Goal: Transaction & Acquisition: Purchase product/service

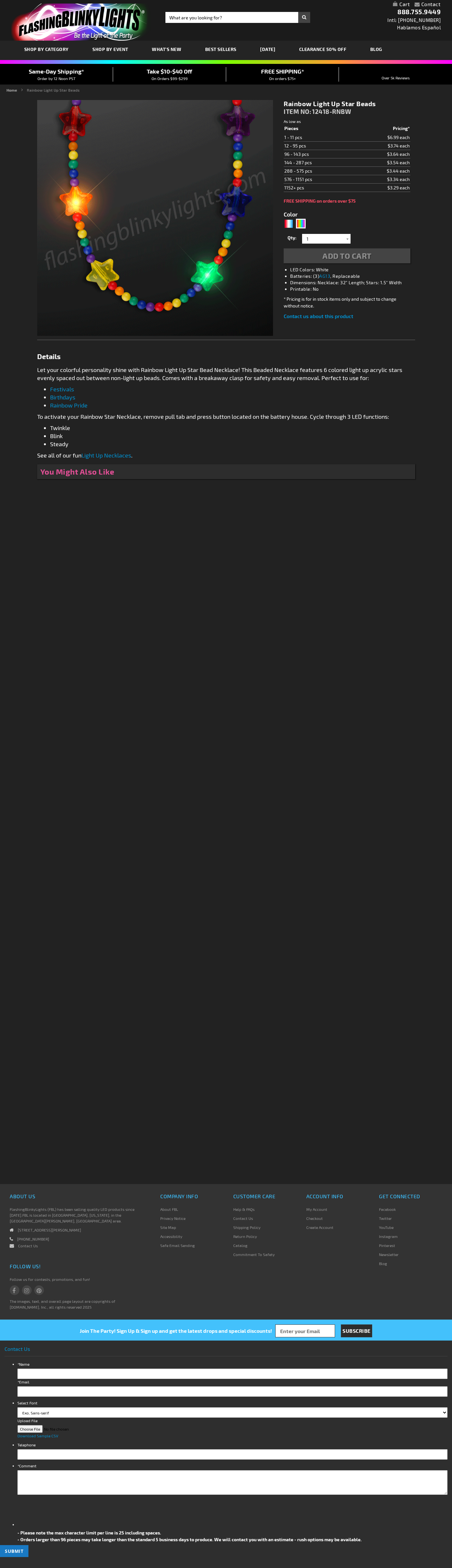
type input "5659"
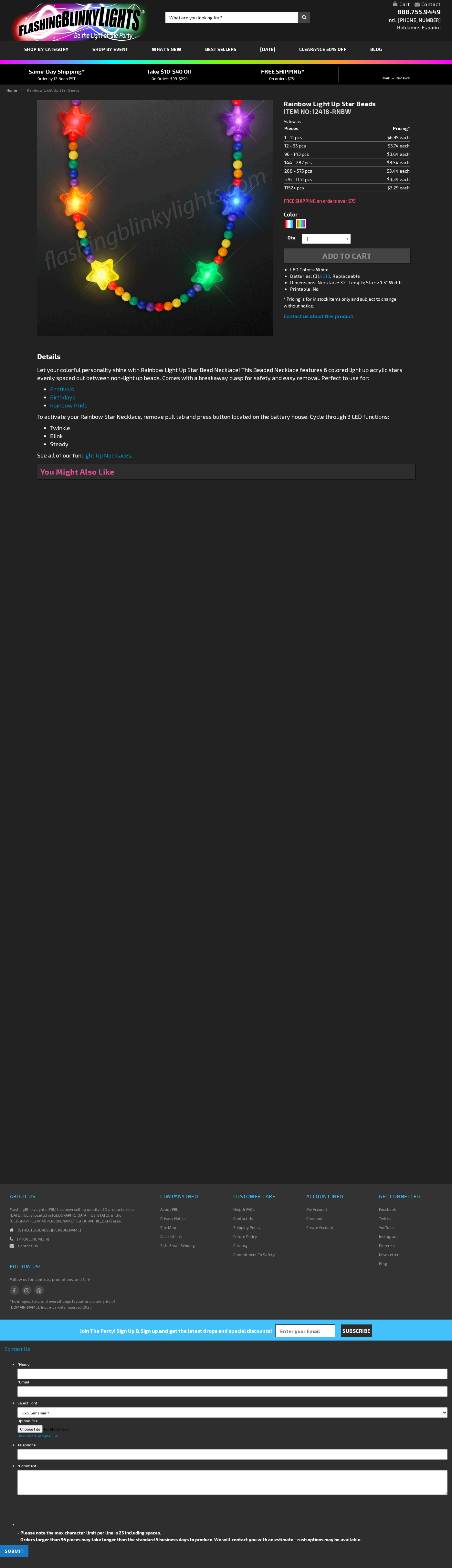
type input "5659"
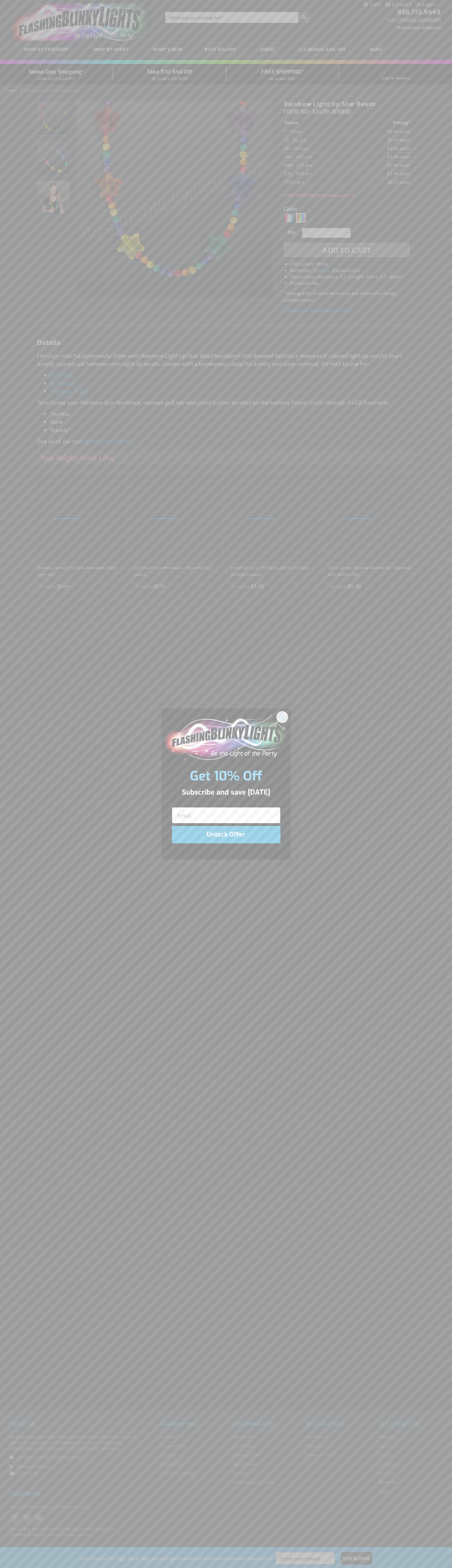
click at [282, 716] on icon "Close dialog" at bounding box center [282, 717] width 4 height 4
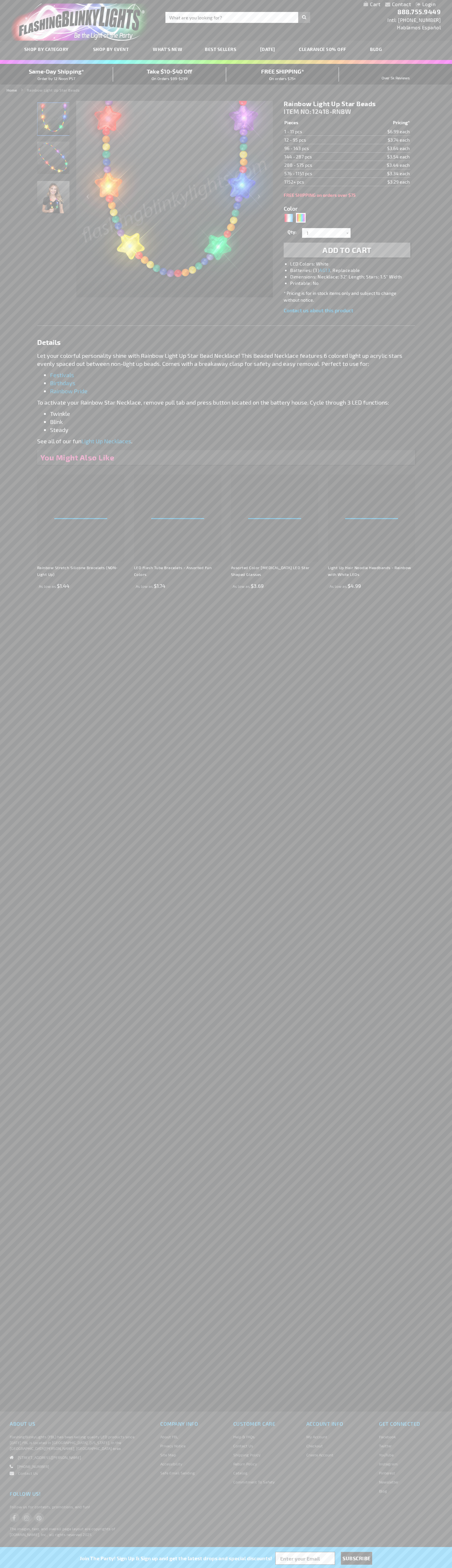
click at [347, 250] on span "Add to Cart" at bounding box center [346, 250] width 49 height 9
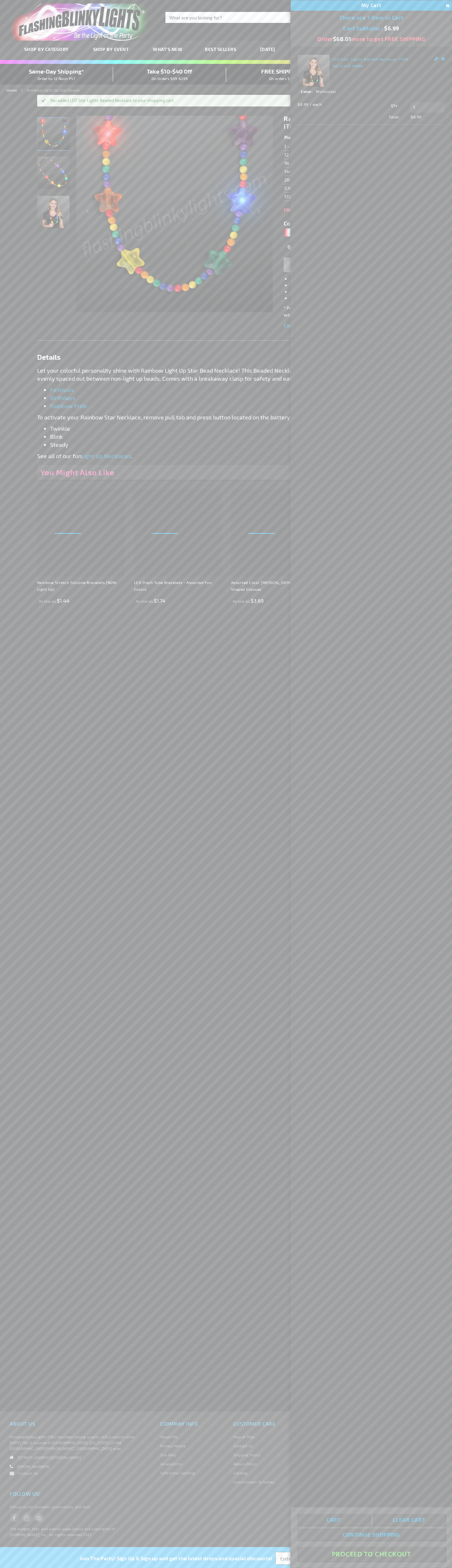
click at [371, 1554] on button "Proceed To Checkout" at bounding box center [371, 1554] width 148 height 14
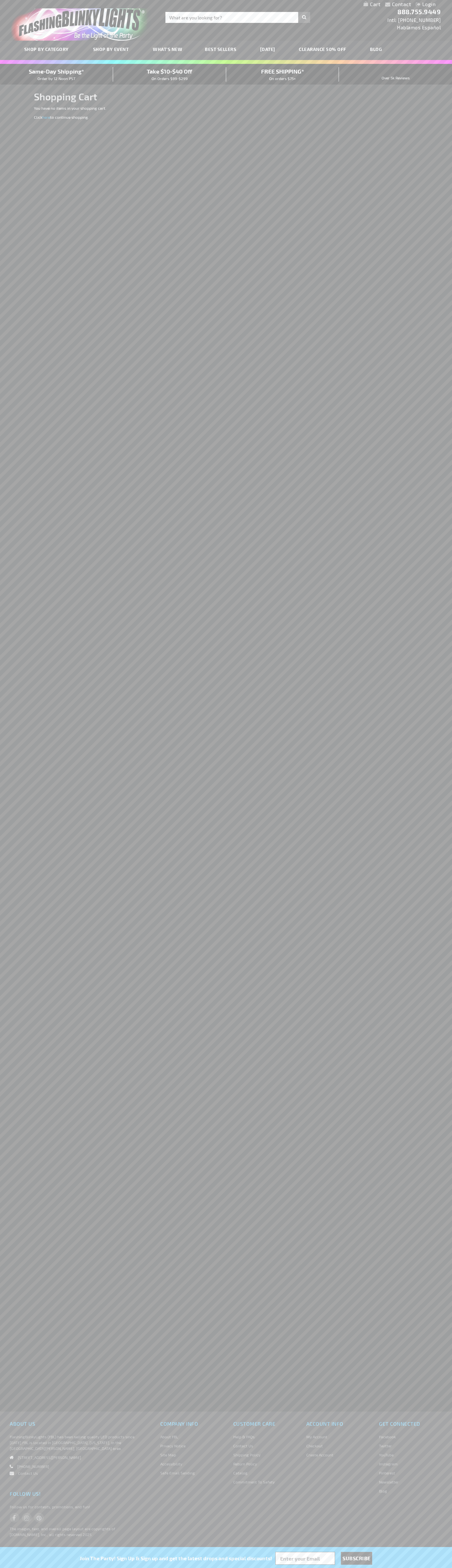
click at [56, 74] on span "Same-Day Shipping*" at bounding box center [56, 71] width 55 height 7
click at [57, 26] on img "store logo" at bounding box center [81, 22] width 139 height 37
click at [423, 1184] on div "Contact Compare Products Login Skip to Content My Cart My Cart Close You have n…" at bounding box center [226, 784] width 452 height 1568
click at [55, 1567] on html "The store will not work correctly when cookies are disabled. Contact Compare Pr…" at bounding box center [226, 784] width 452 height 1568
click at [6, 1436] on div "About Us FlashingBlinkyLights (FBL) has been selling quality LED products since…" at bounding box center [75, 1454] width 141 height 70
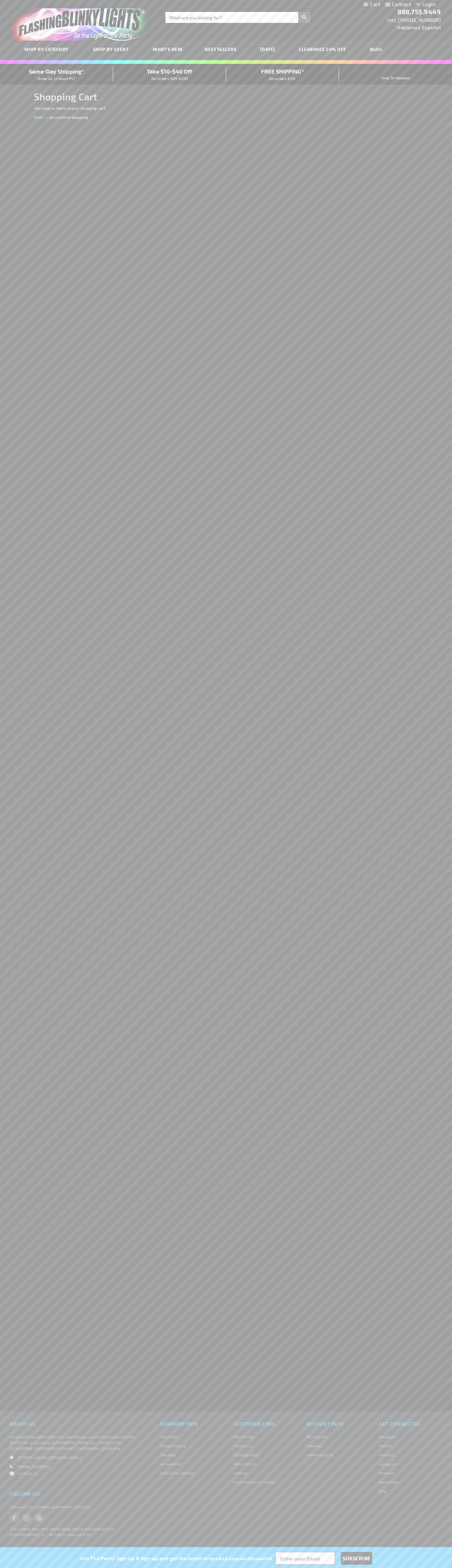
click at [56, 74] on span "Same-Day Shipping*" at bounding box center [56, 71] width 55 height 7
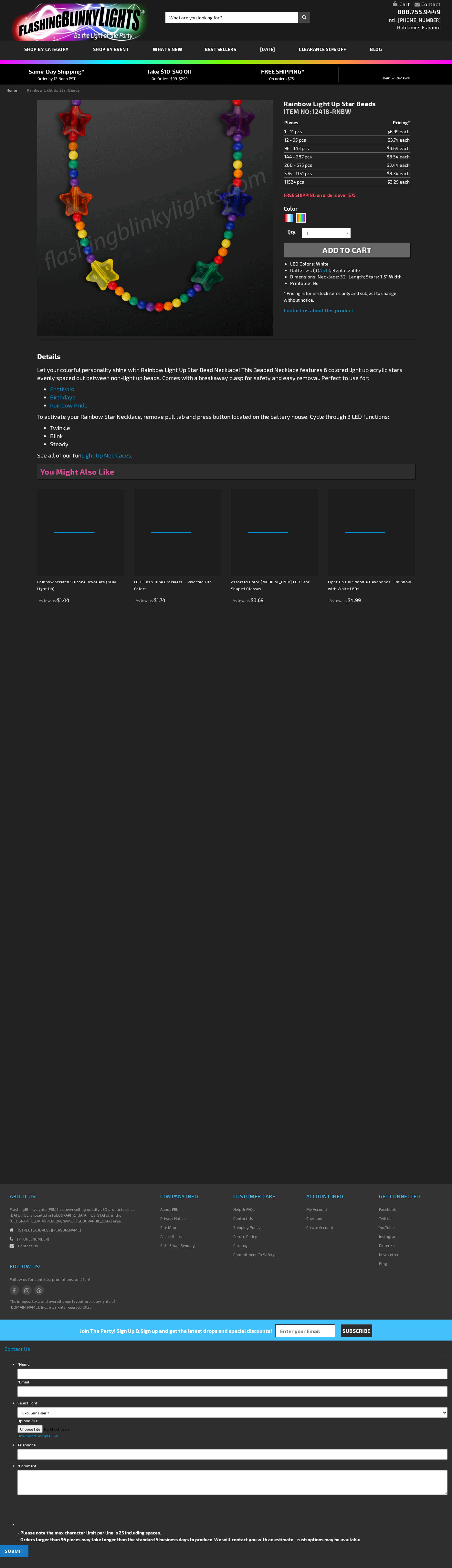
type input "5659"
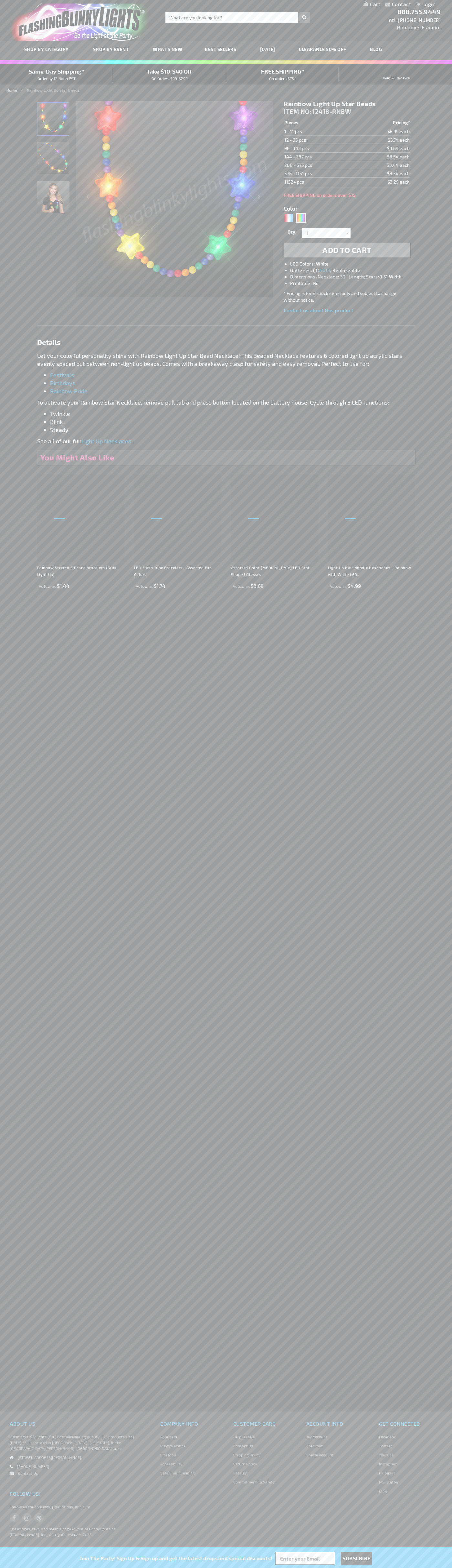
click at [54, 161] on img "Rainbow Light Up Star Beads" at bounding box center [53, 157] width 32 height 32
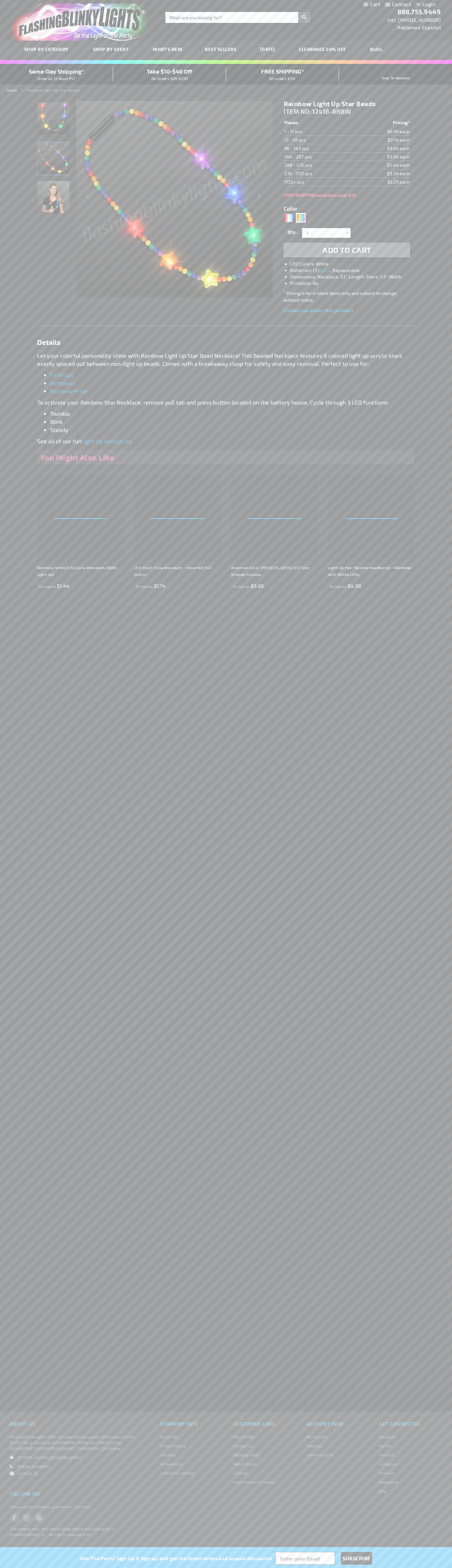
click at [298, 111] on span "ITEM NO:" at bounding box center [297, 111] width 27 height 7
